Goal: Transaction & Acquisition: Purchase product/service

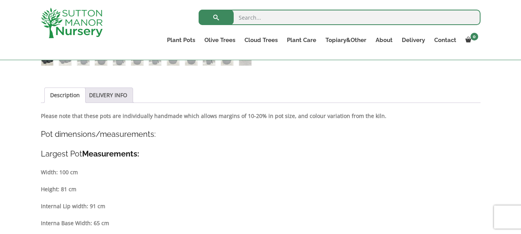
scroll to position [231, 0]
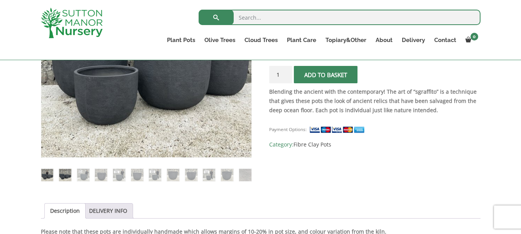
click at [65, 175] on img at bounding box center [65, 175] width 12 height 12
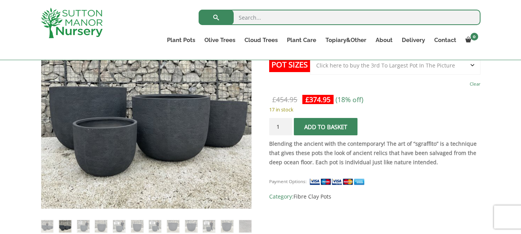
scroll to position [193, 0]
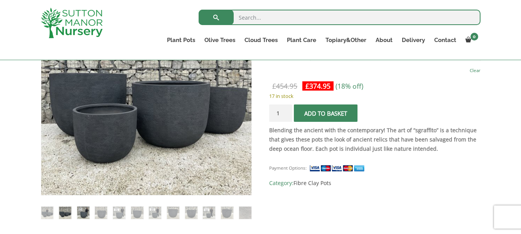
click at [79, 207] on img at bounding box center [83, 213] width 12 height 12
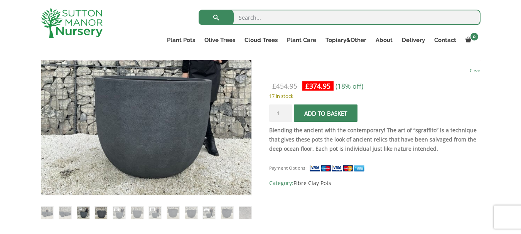
click at [98, 214] on img at bounding box center [101, 213] width 12 height 12
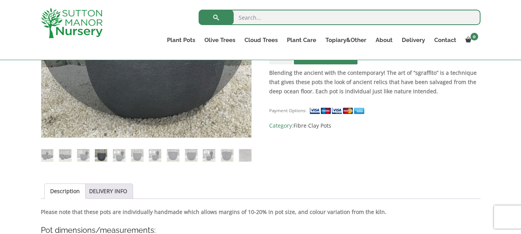
scroll to position [270, 0]
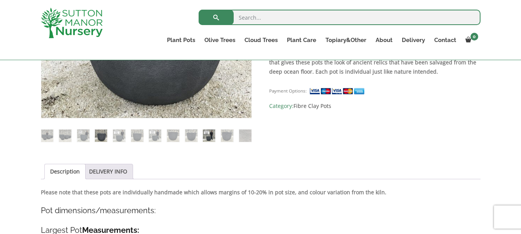
click at [212, 138] on img at bounding box center [209, 136] width 12 height 12
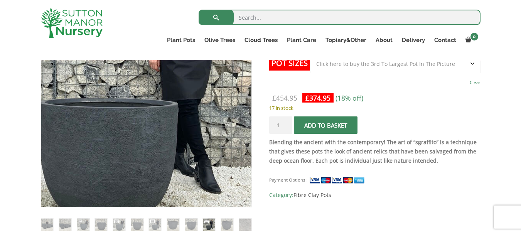
scroll to position [231, 0]
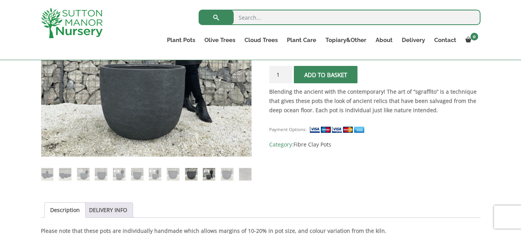
click at [192, 172] on img at bounding box center [191, 174] width 12 height 12
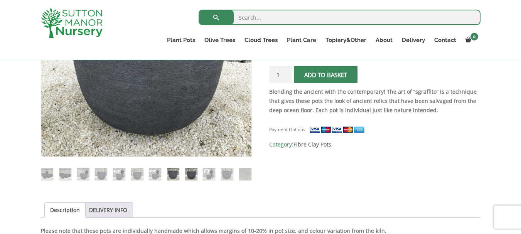
click at [177, 174] on img at bounding box center [173, 174] width 12 height 12
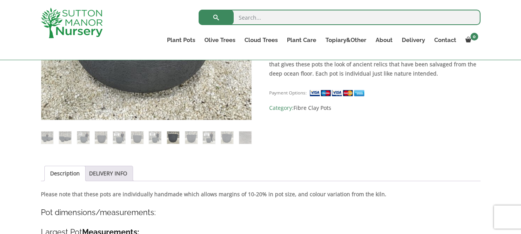
scroll to position [270, 0]
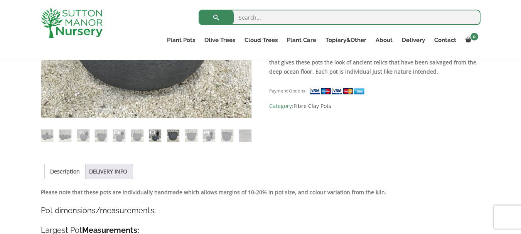
click at [156, 137] on img at bounding box center [155, 136] width 12 height 12
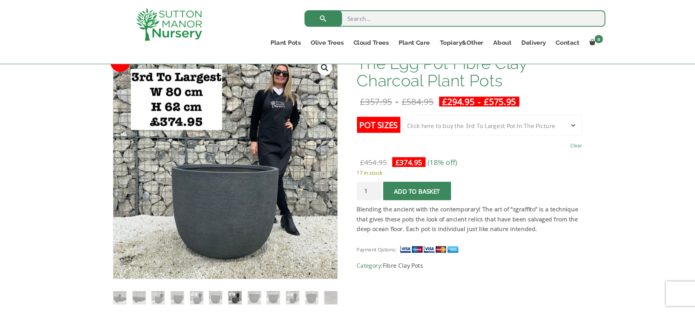
scroll to position [127, 0]
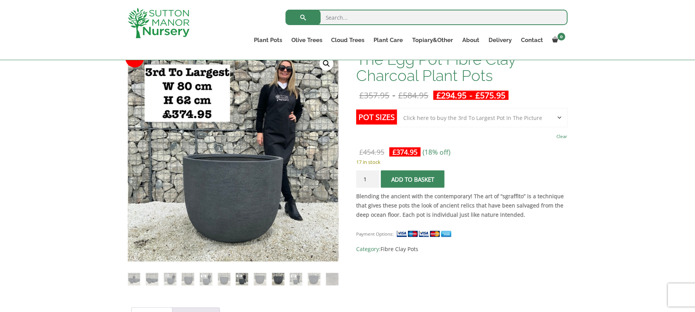
click at [279, 234] on img at bounding box center [278, 279] width 12 height 12
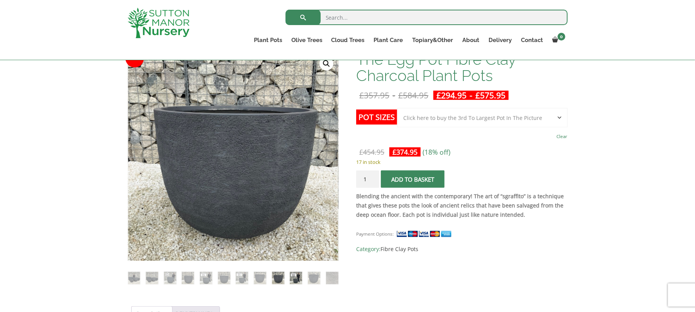
click at [295, 234] on img at bounding box center [296, 278] width 12 height 12
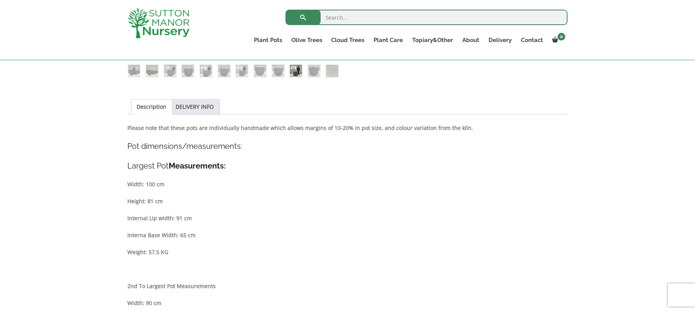
scroll to position [324, 0]
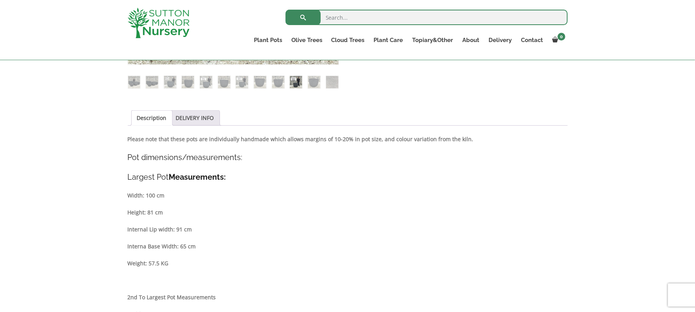
click at [214, 117] on li "DELIVERY INFO" at bounding box center [195, 117] width 50 height 15
drag, startPoint x: 169, startPoint y: 117, endPoint x: 175, endPoint y: 117, distance: 6.2
click at [169, 117] on li "Description" at bounding box center [151, 117] width 41 height 15
click at [181, 118] on link "DELIVERY INFO" at bounding box center [195, 118] width 38 height 15
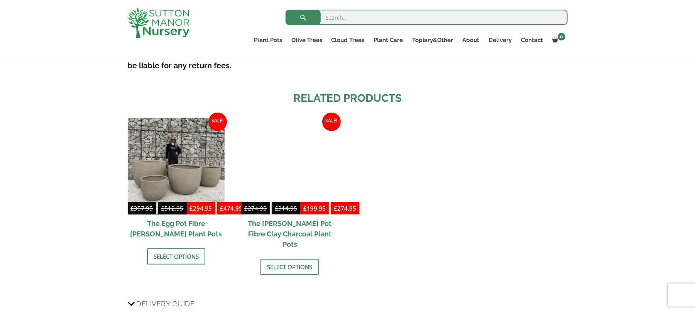
scroll to position [479, 0]
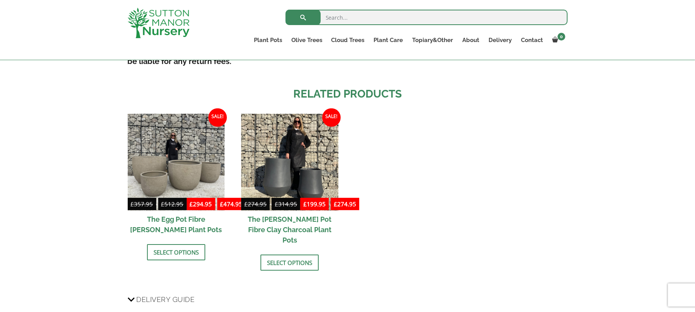
click at [173, 230] on h2 "The Egg Pot Fibre [PERSON_NAME] Plant Pots" at bounding box center [176, 225] width 97 height 28
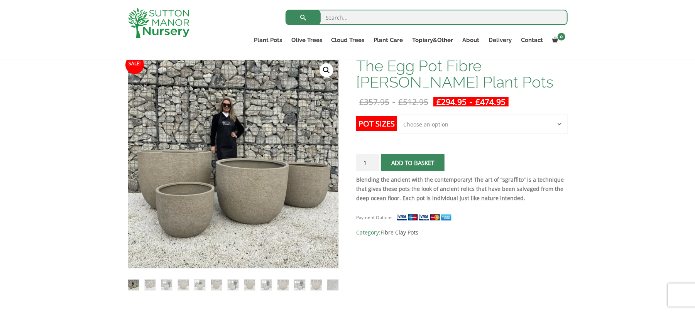
scroll to position [103, 0]
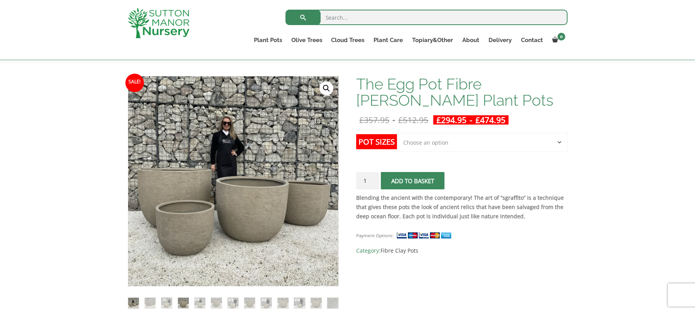
click at [182, 302] on img at bounding box center [183, 303] width 11 height 11
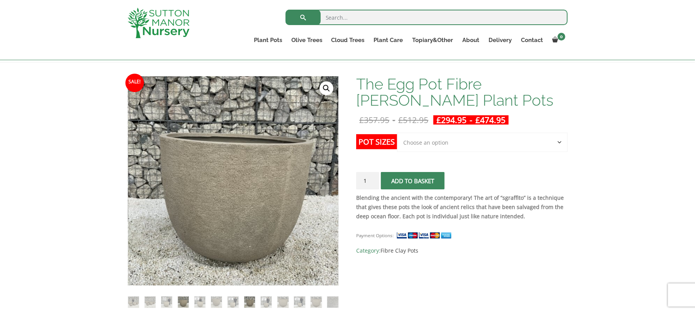
click at [248, 304] on img at bounding box center [249, 302] width 11 height 11
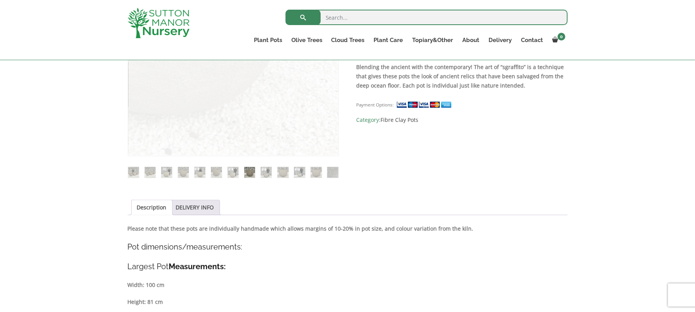
scroll to position [257, 0]
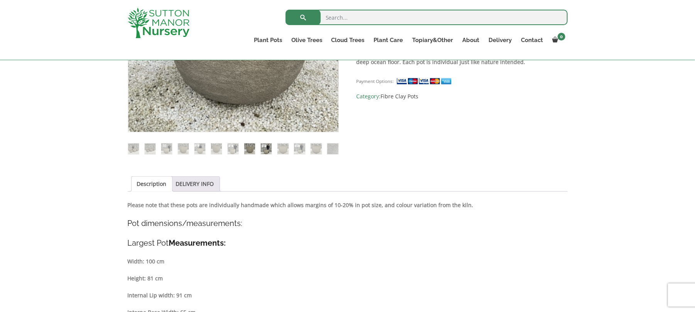
click at [268, 150] on img at bounding box center [266, 148] width 11 height 11
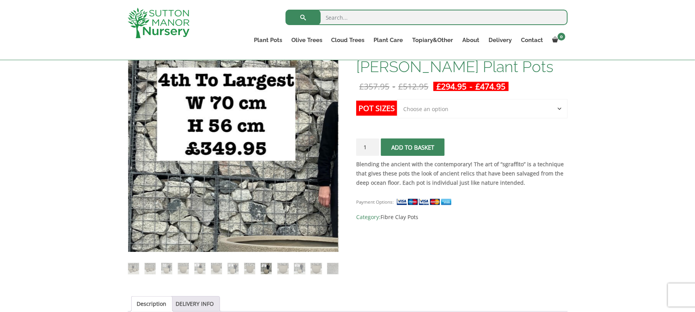
scroll to position [154, 0]
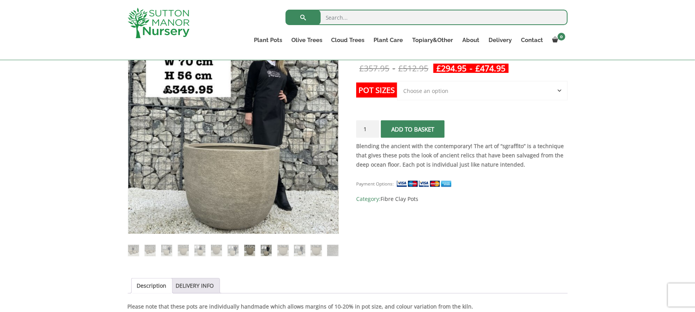
click at [247, 251] on img at bounding box center [249, 250] width 11 height 11
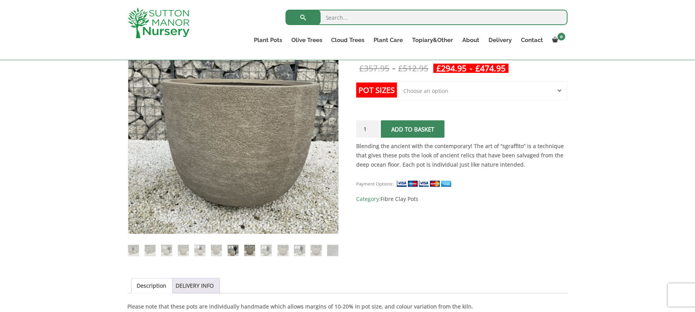
click at [230, 249] on img at bounding box center [233, 250] width 11 height 11
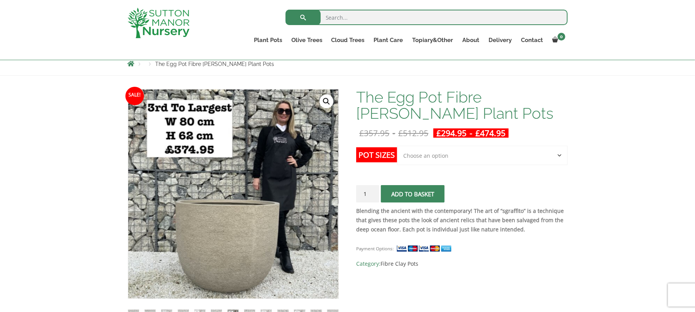
scroll to position [93, 0]
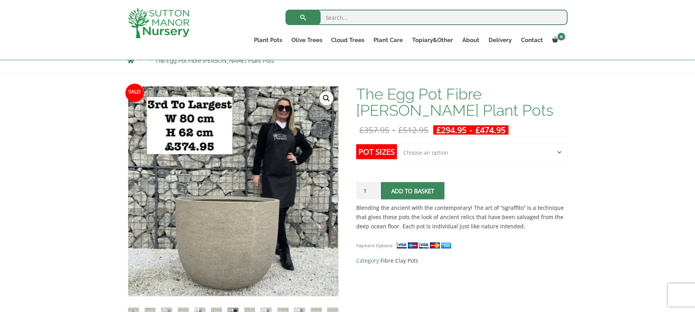
click at [557, 150] on select "Choose an option Click here to buy the 5th To Largest Pot In The Picture Click …" at bounding box center [482, 152] width 170 height 19
click at [467, 221] on p "Blending the ancient with the contemporary! The art of “sgraffito” is a techniq…" at bounding box center [461, 217] width 211 height 28
click at [556, 155] on select "Choose an option Click here to buy the 5th To Largest Pot In The Picture Click …" at bounding box center [482, 152] width 170 height 19
click at [397, 143] on select "Choose an option Click here to buy the 5th To Largest Pot In The Picture Click …" at bounding box center [482, 152] width 170 height 19
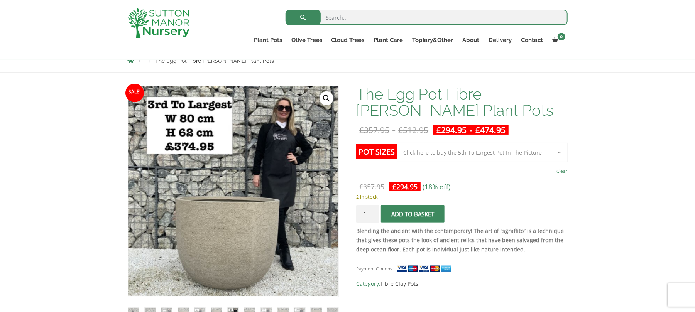
click at [559, 153] on select "Choose an option Click here to buy the 5th To Largest Pot In The Picture Click …" at bounding box center [482, 152] width 170 height 19
select select "Click here to buy the 2nd To Largest Pot In The Picture"
click at [397, 143] on select "Choose an option Click here to buy the 5th To Largest Pot In The Picture Click …" at bounding box center [482, 152] width 170 height 19
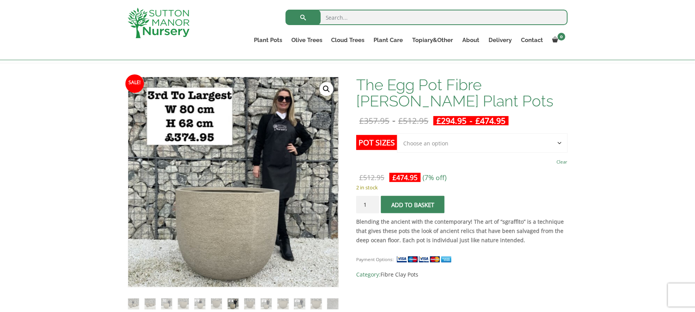
scroll to position [103, 0]
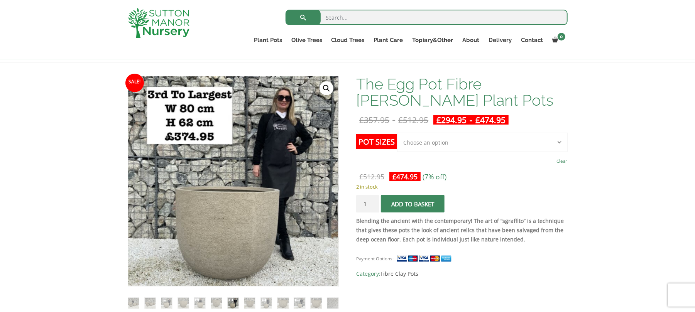
click at [562, 143] on select "Choose an option Click here to buy the 5th To Largest Pot In The Picture Click …" at bounding box center [482, 142] width 170 height 19
click at [530, 42] on link "Contact" at bounding box center [531, 40] width 31 height 11
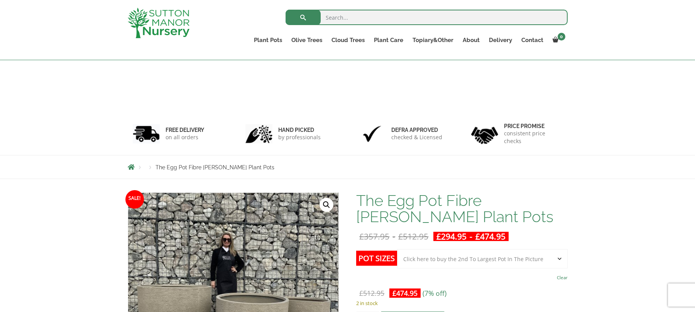
select select "Click here to buy the 2nd To Largest Pot In The Picture"
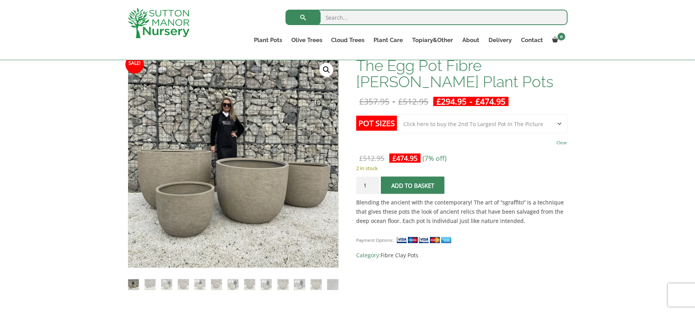
scroll to position [103, 0]
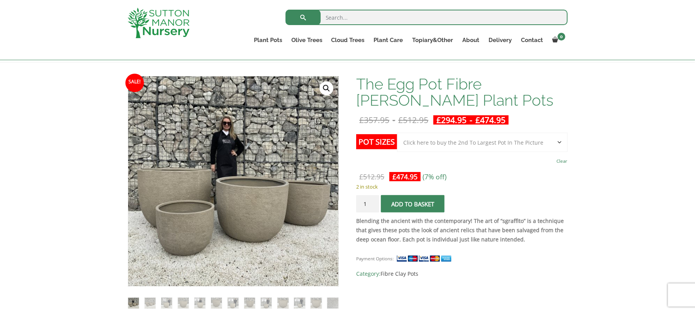
click at [556, 140] on select "Choose an option Click here to buy the 5th To Largest Pot In The Picture Click …" at bounding box center [482, 142] width 170 height 19
drag, startPoint x: 360, startPoint y: 83, endPoint x: 520, endPoint y: 105, distance: 161.2
click at [520, 105] on h1 "The Egg Pot Fibre [PERSON_NAME] Plant Pots" at bounding box center [461, 92] width 211 height 32
drag, startPoint x: 425, startPoint y: 83, endPoint x: 388, endPoint y: 86, distance: 37.2
click at [389, 86] on h1 "The Egg Pot Fibre [PERSON_NAME] Plant Pots" at bounding box center [461, 92] width 211 height 32
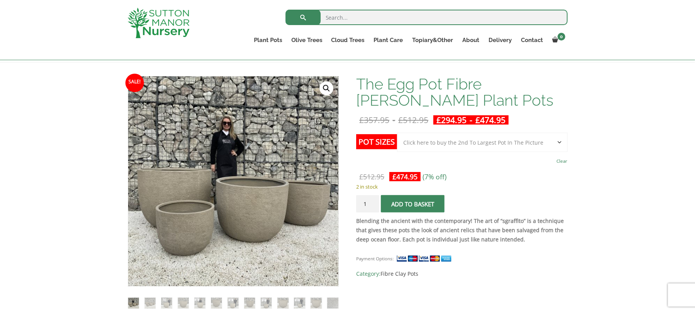
drag, startPoint x: 360, startPoint y: 83, endPoint x: 524, endPoint y: 102, distance: 165.8
click at [524, 102] on h1 "The Egg Pot Fibre [PERSON_NAME] Plant Pots" at bounding box center [461, 92] width 211 height 32
copy h1 "The Egg Pot Fibre [PERSON_NAME] Plant Pots"
